Goal: Download file/media

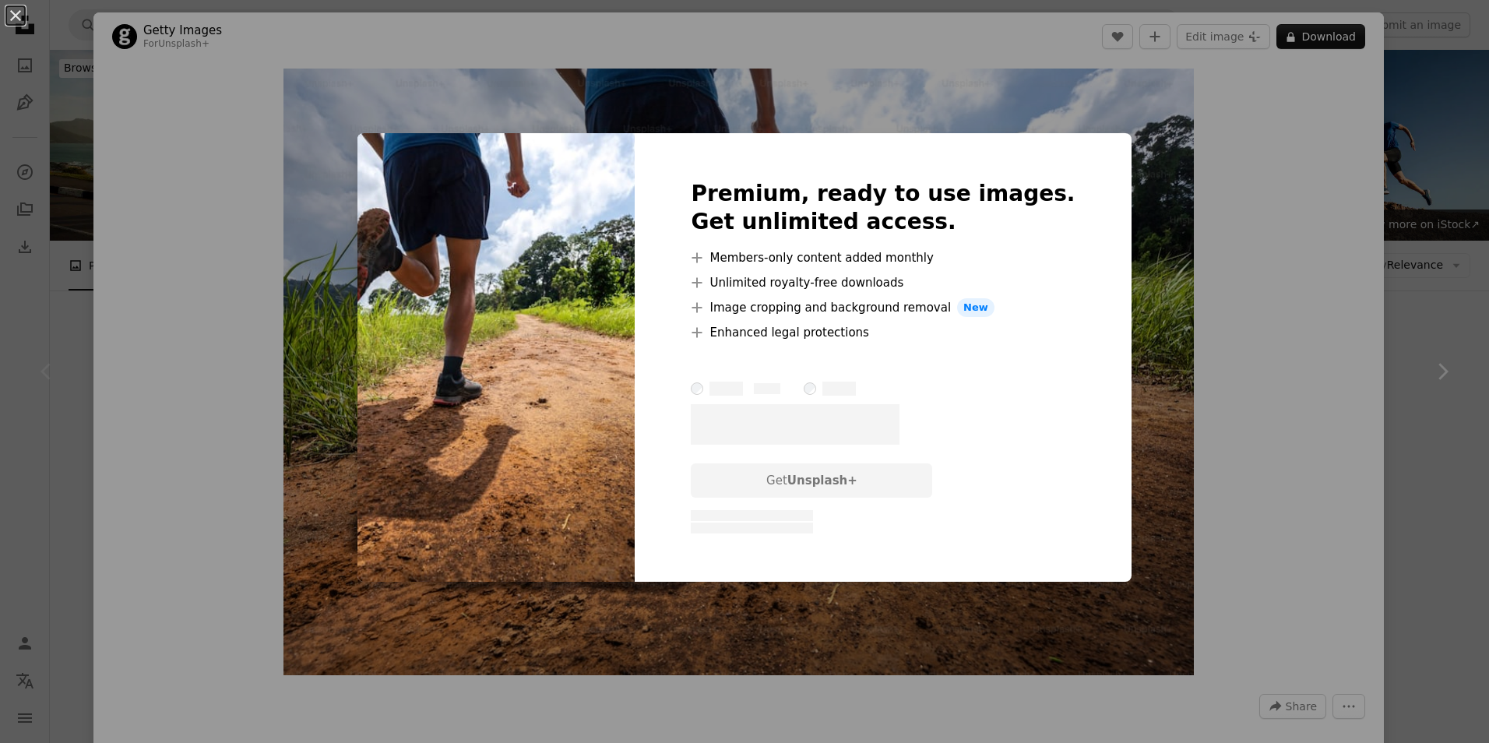
scroll to position [234, 0]
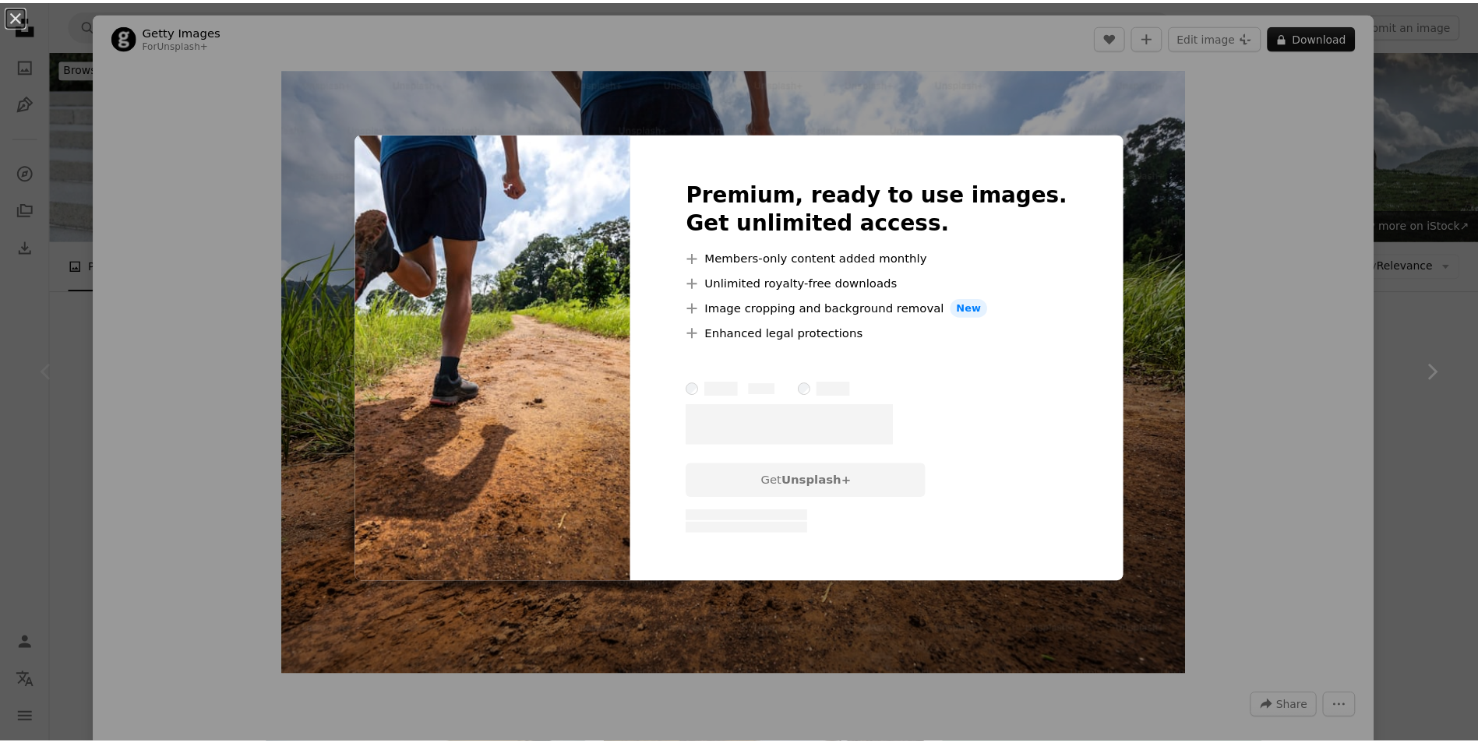
scroll to position [234, 0]
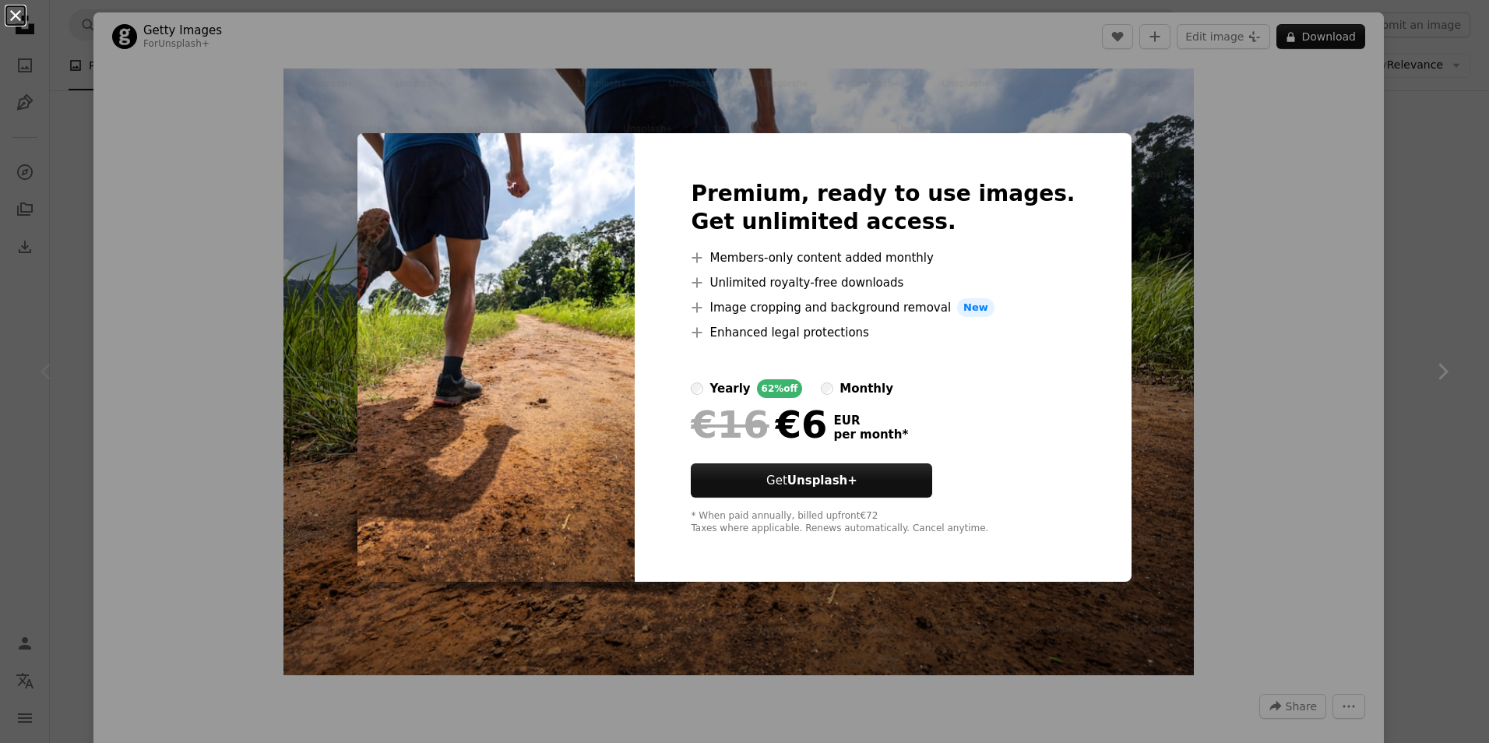
click at [17, 16] on button "An X shape" at bounding box center [15, 15] width 19 height 19
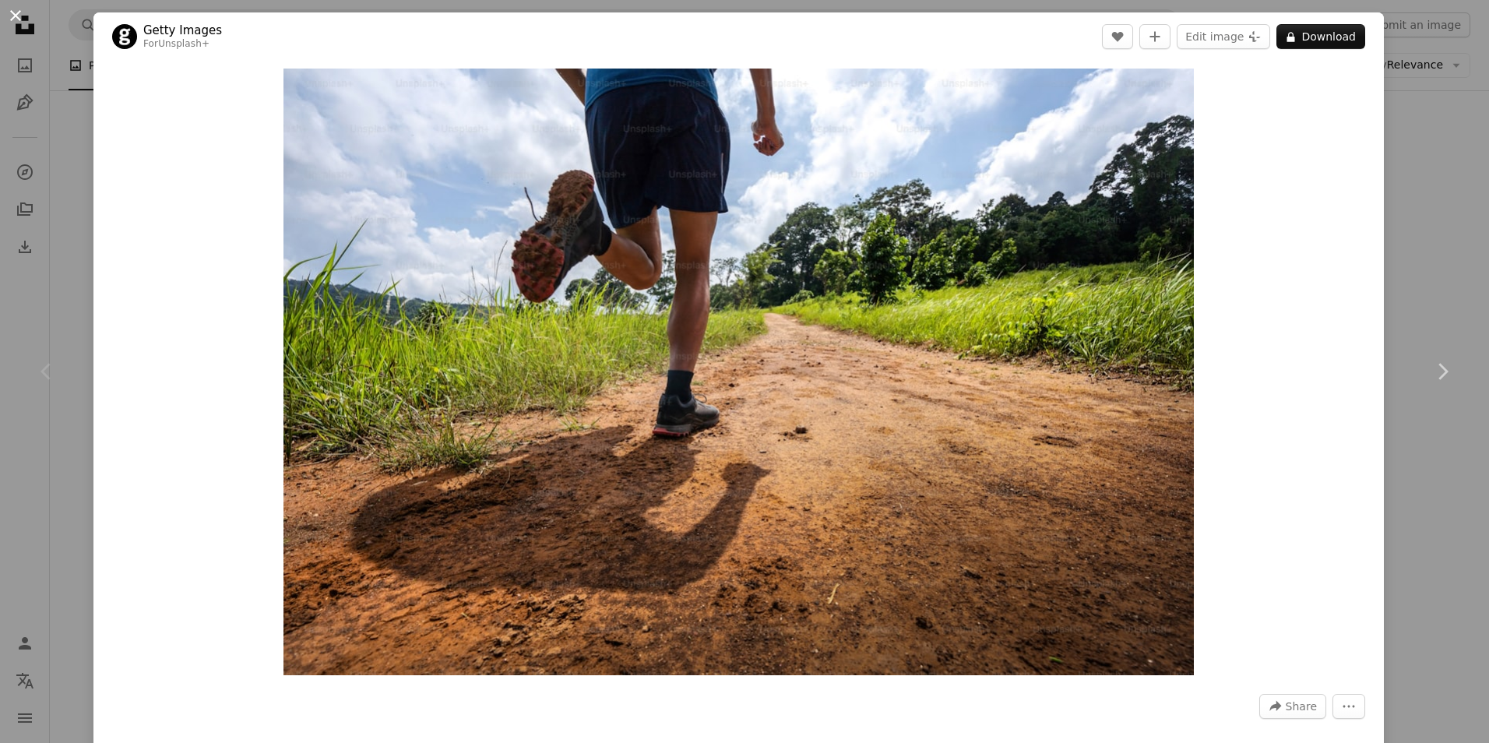
click at [16, 12] on button "An X shape" at bounding box center [15, 15] width 19 height 19
